Goal: Task Accomplishment & Management: Use online tool/utility

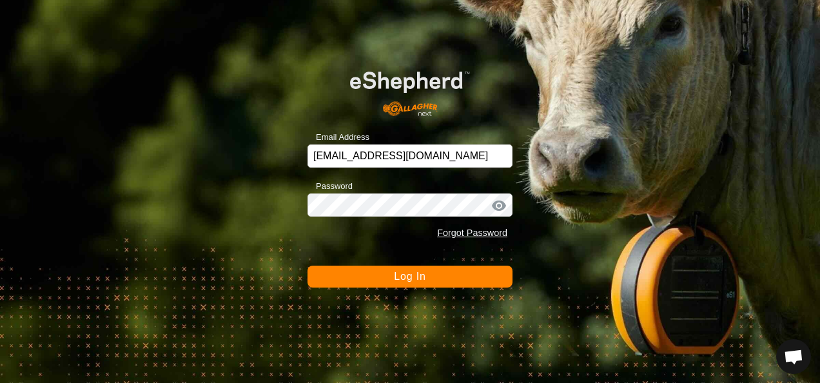
click at [425, 278] on span "Log In" at bounding box center [410, 276] width 32 height 11
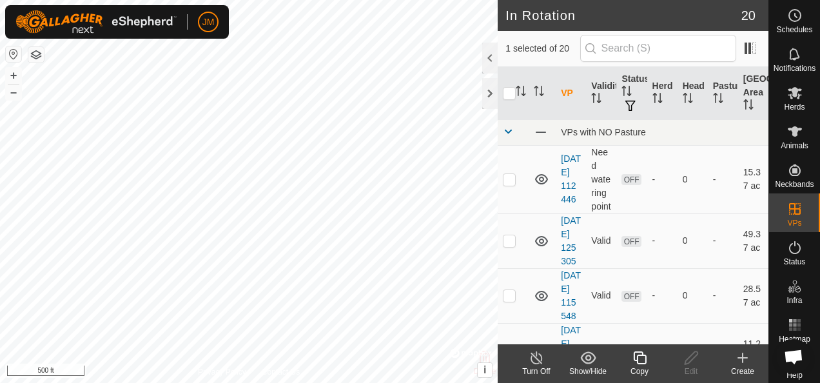
checkbox input "true"
checkbox input "false"
click at [695, 356] on icon at bounding box center [691, 357] width 13 height 13
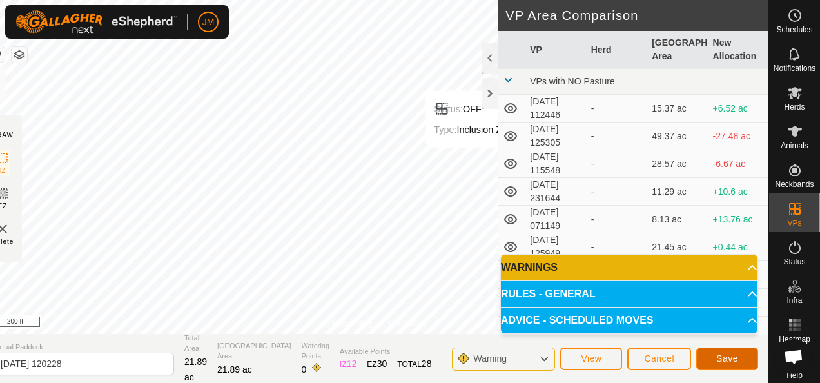
click at [728, 364] on span "Save" at bounding box center [727, 358] width 22 height 10
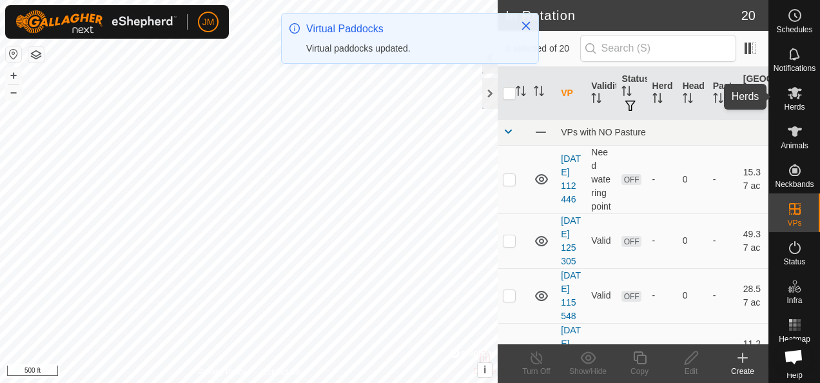
click at [789, 94] on icon at bounding box center [795, 93] width 14 height 12
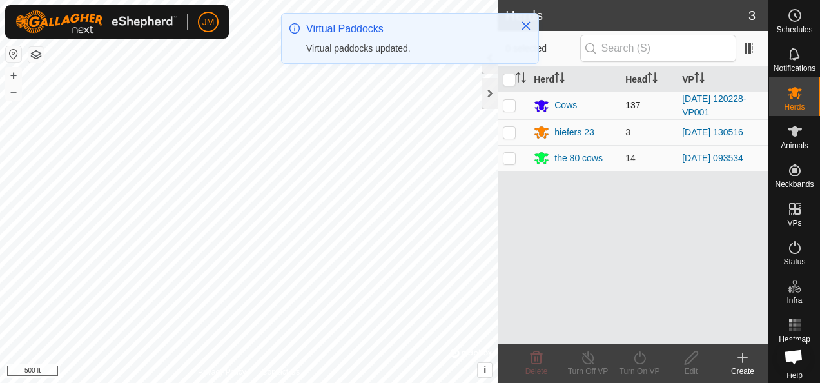
click at [507, 102] on p-checkbox at bounding box center [509, 105] width 13 height 10
checkbox input "true"
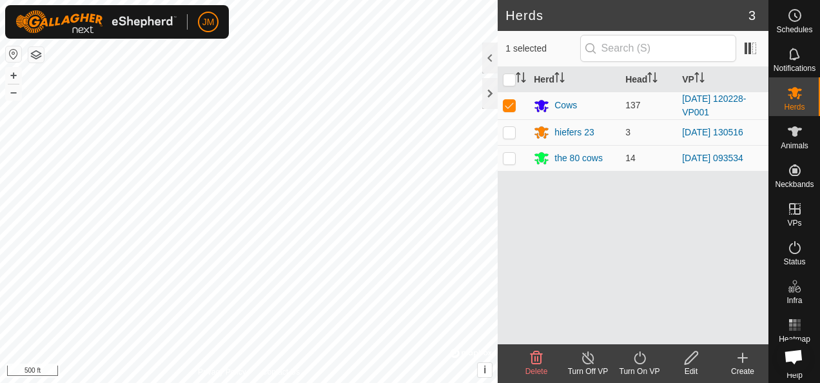
click at [637, 359] on icon at bounding box center [640, 357] width 16 height 15
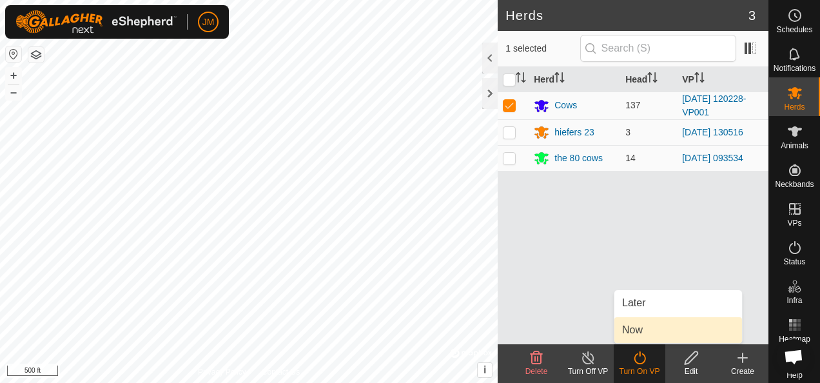
click at [641, 334] on link "Now" at bounding box center [678, 330] width 128 height 26
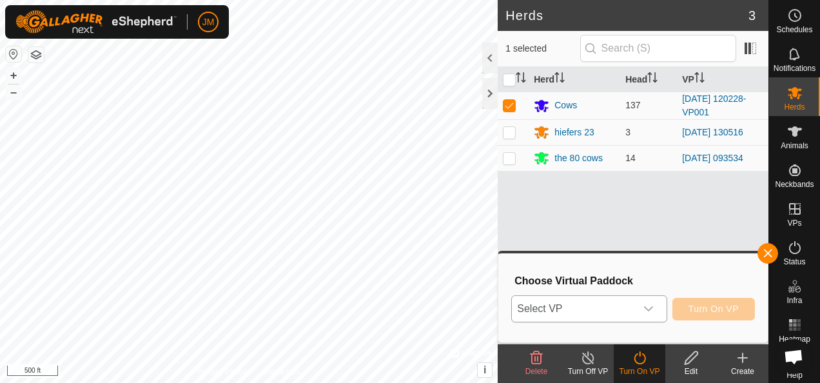
click at [651, 309] on icon "dropdown trigger" at bounding box center [648, 309] width 10 height 10
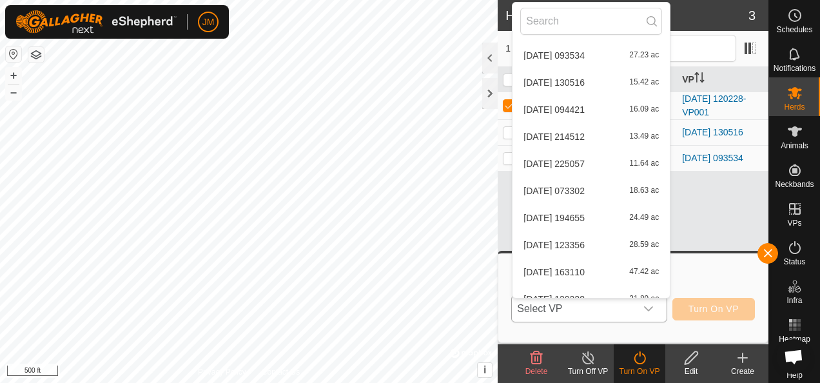
scroll to position [312, 0]
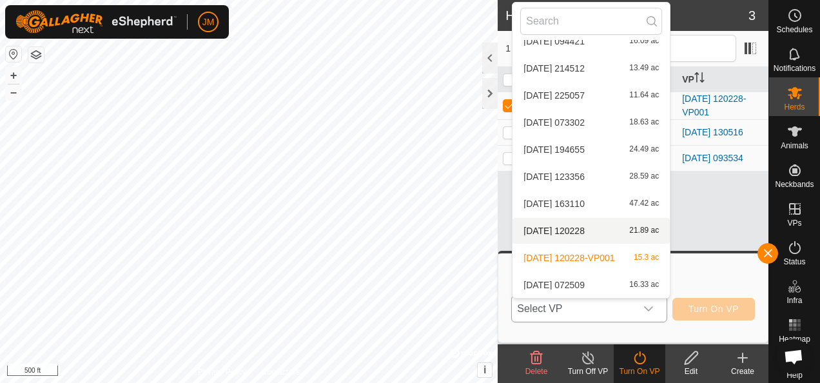
click at [579, 229] on li "[DATE] 120228 21.89 ac" at bounding box center [590, 231] width 157 height 26
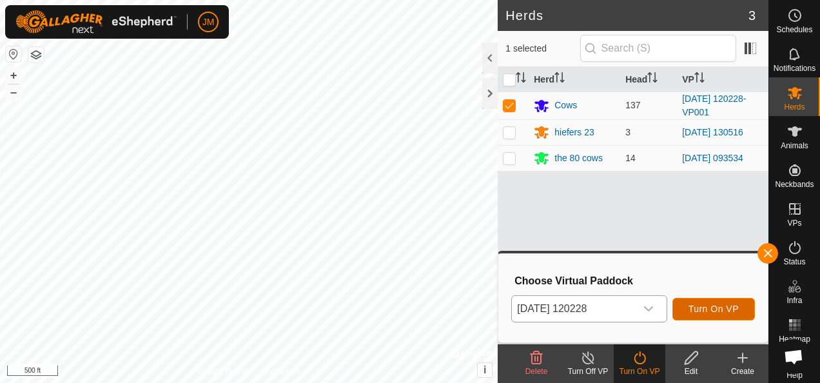
click at [731, 311] on span "Turn On VP" at bounding box center [713, 309] width 50 height 10
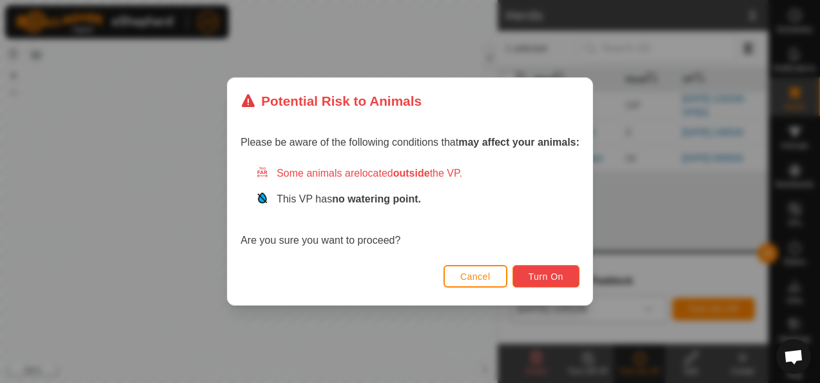
click at [532, 275] on span "Turn On" at bounding box center [546, 276] width 35 height 10
